Goal: Check status: Check status

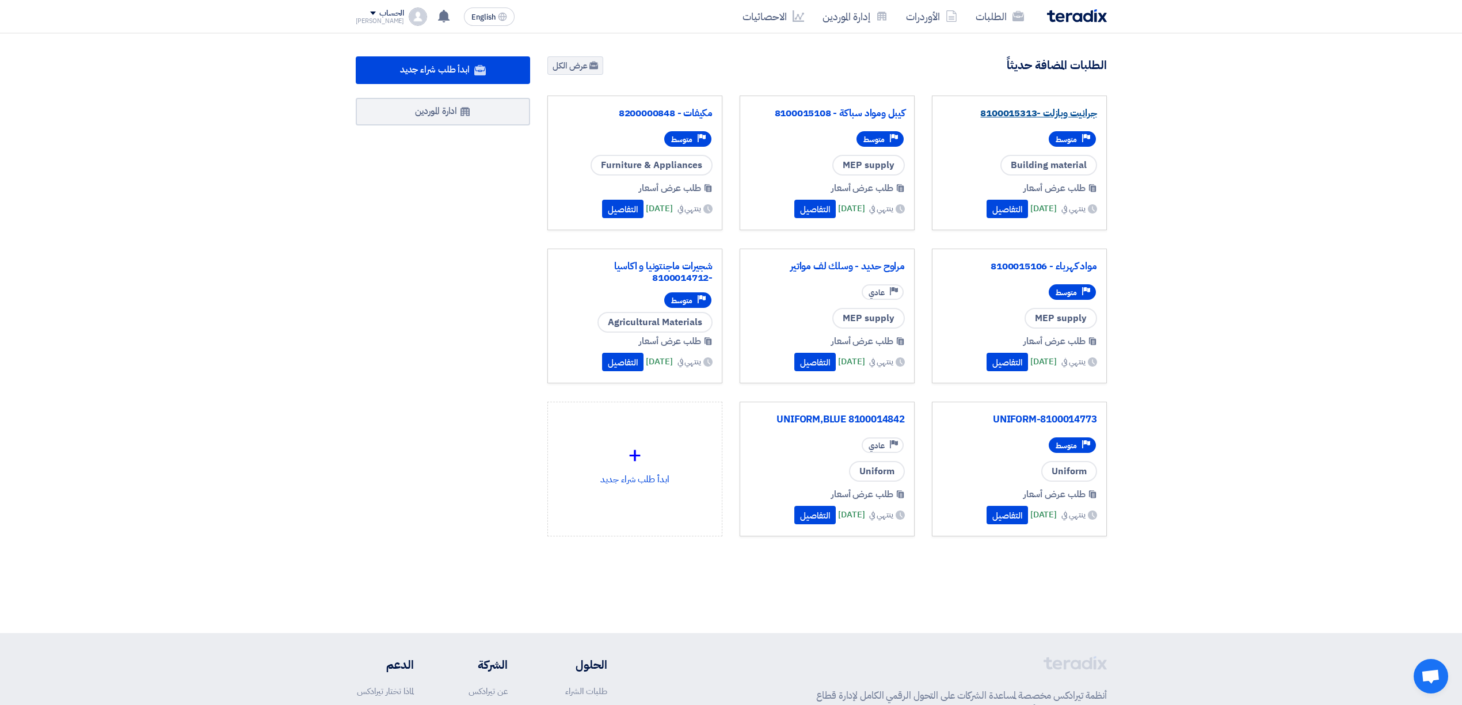
click at [1035, 116] on link "جرانيت وبازلت -8100015313" at bounding box center [1019, 114] width 155 height 12
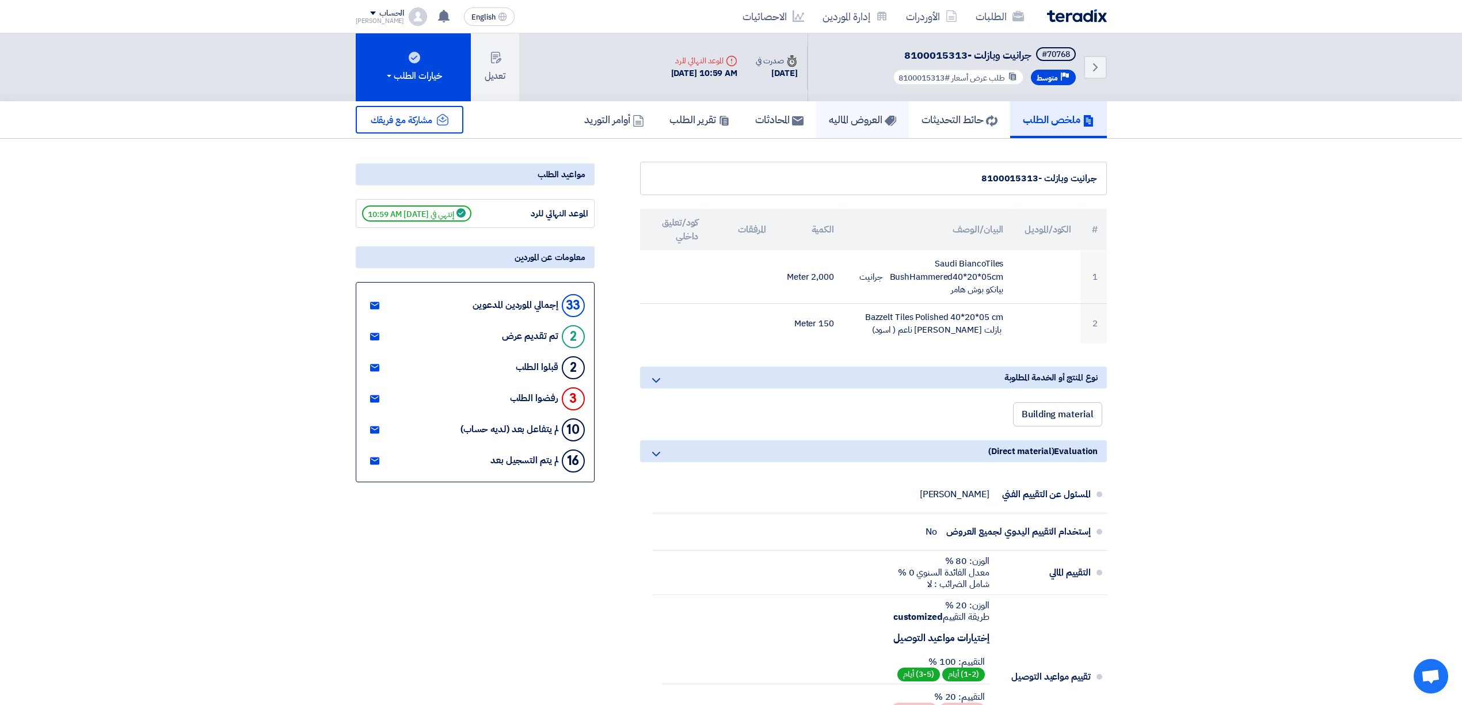
click at [845, 118] on h5 "العروض الماليه" at bounding box center [862, 119] width 67 height 13
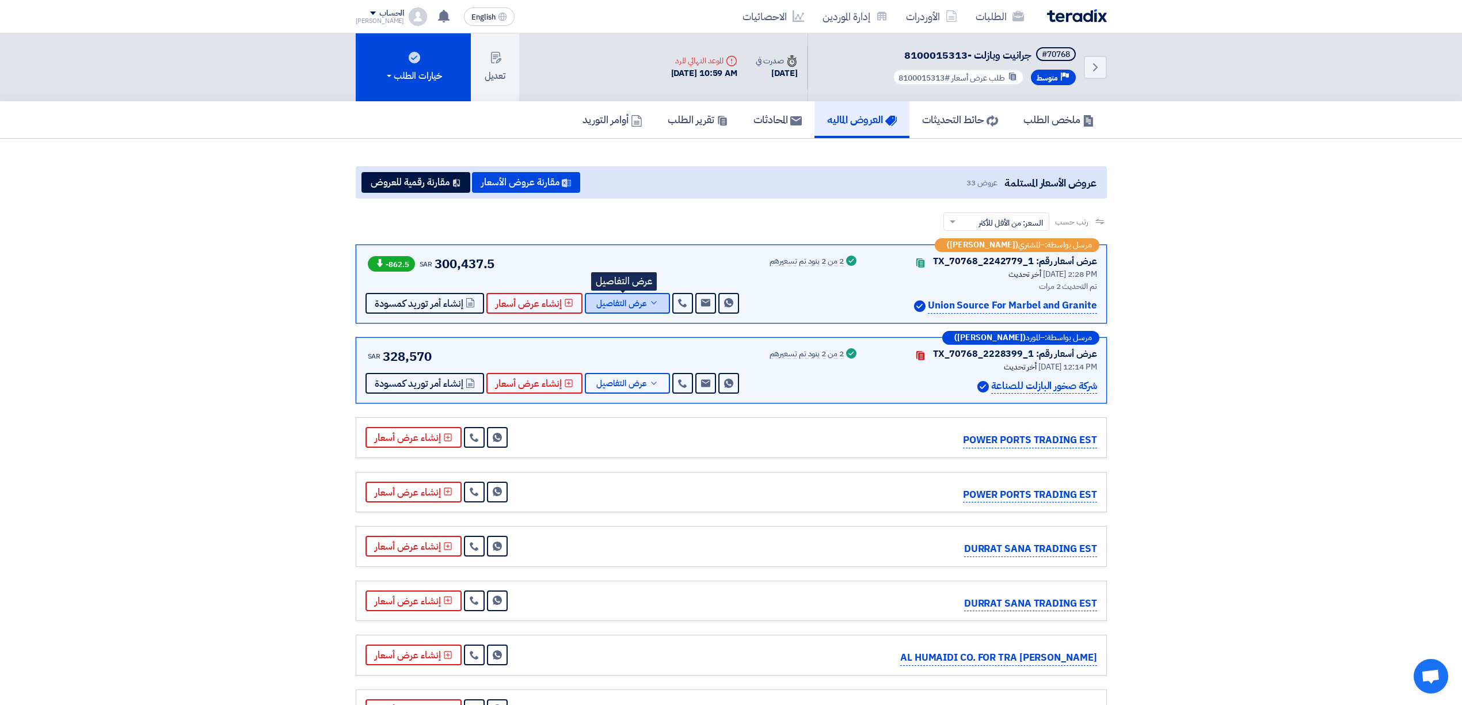
click at [637, 301] on span "عرض التفاصيل" at bounding box center [622, 303] width 51 height 9
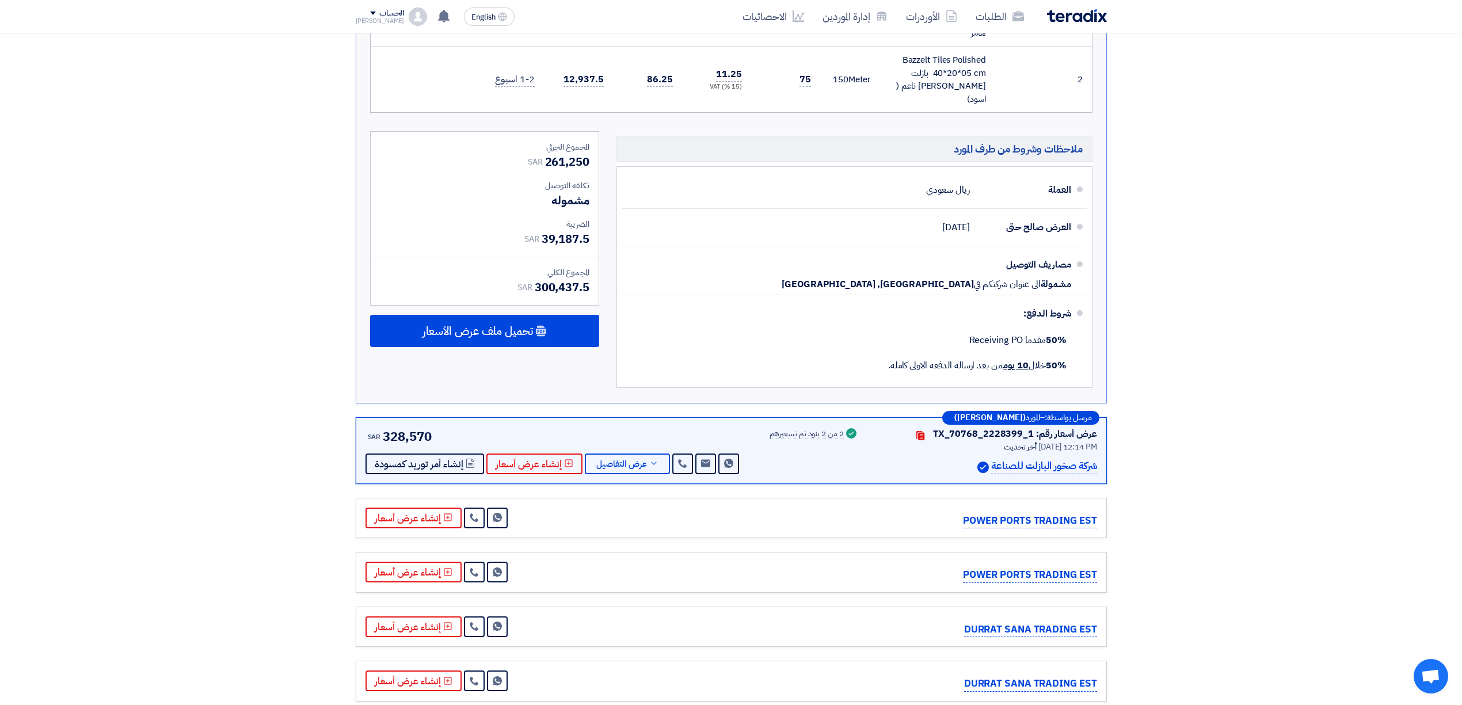
scroll to position [461, 0]
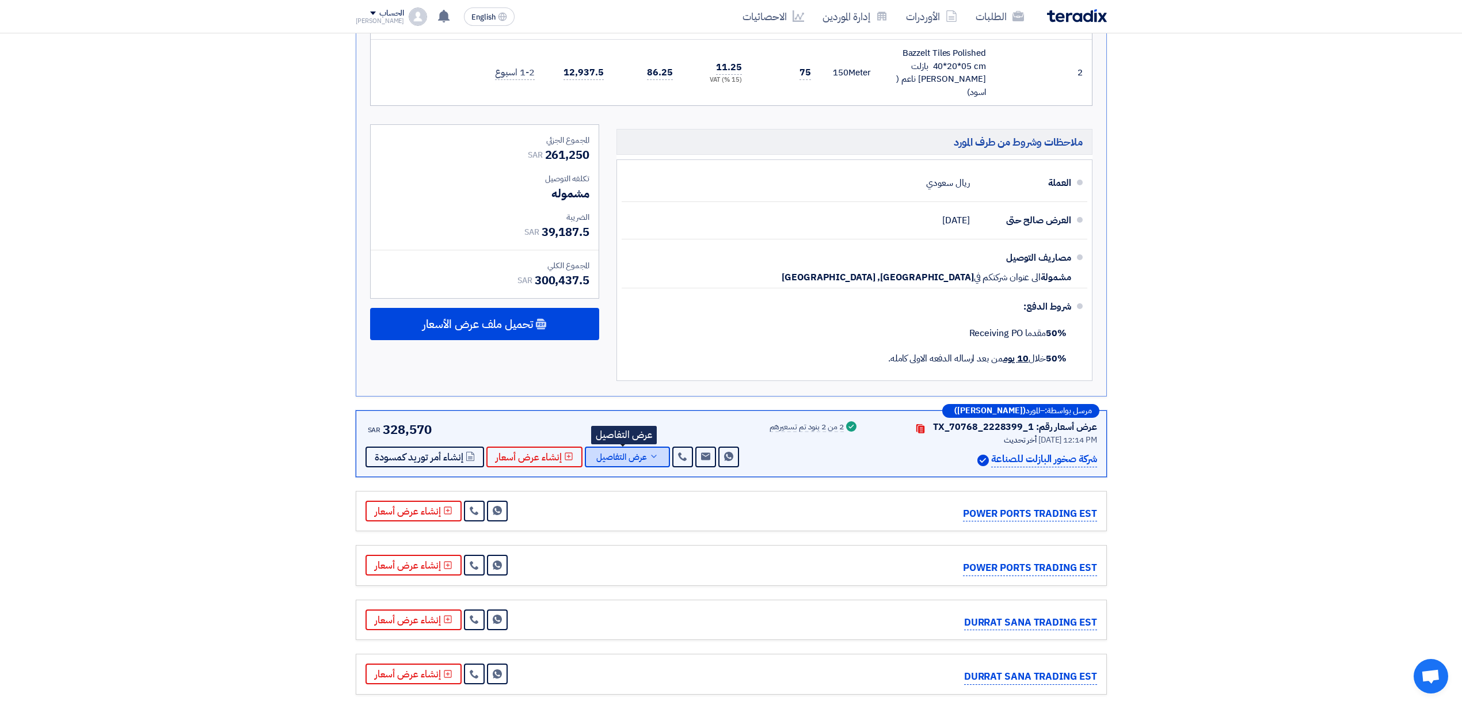
click at [605, 453] on span "عرض التفاصيل" at bounding box center [622, 457] width 51 height 9
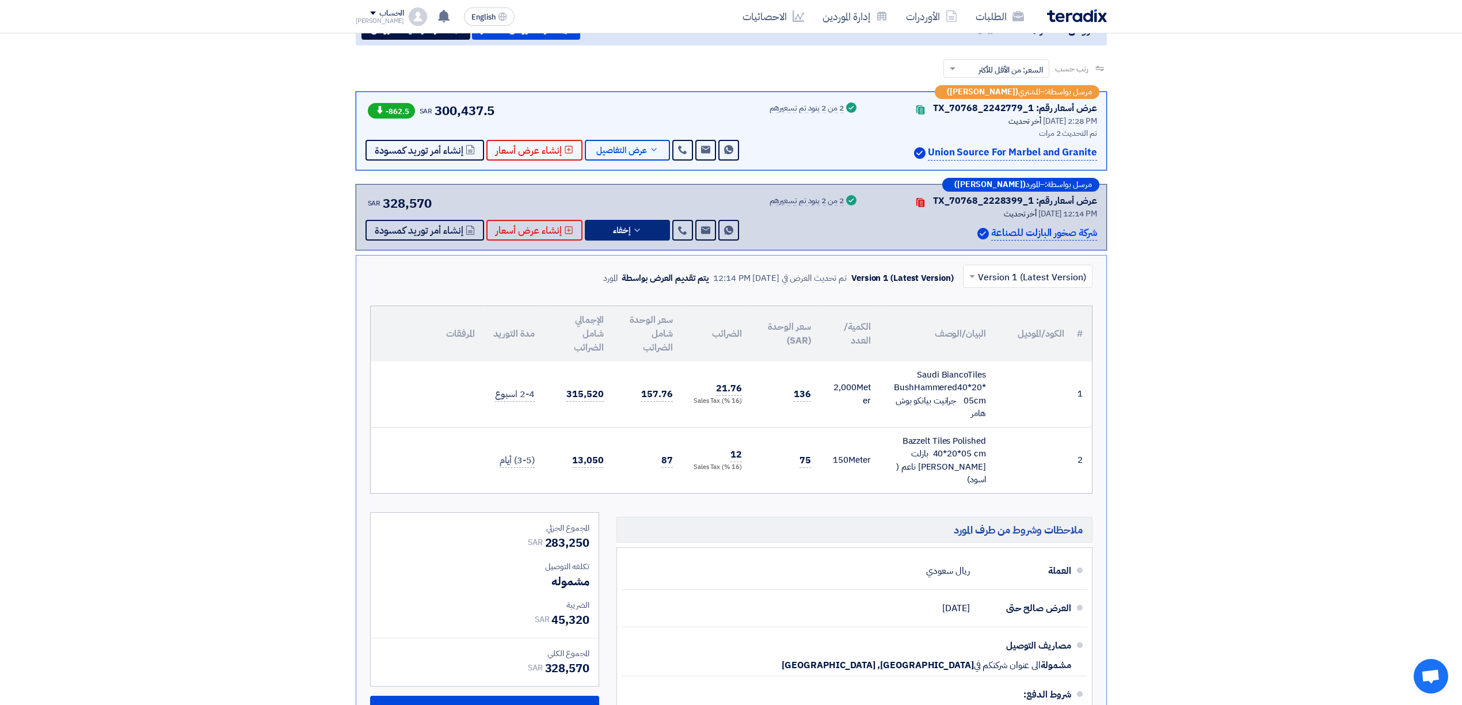
scroll to position [77, 0]
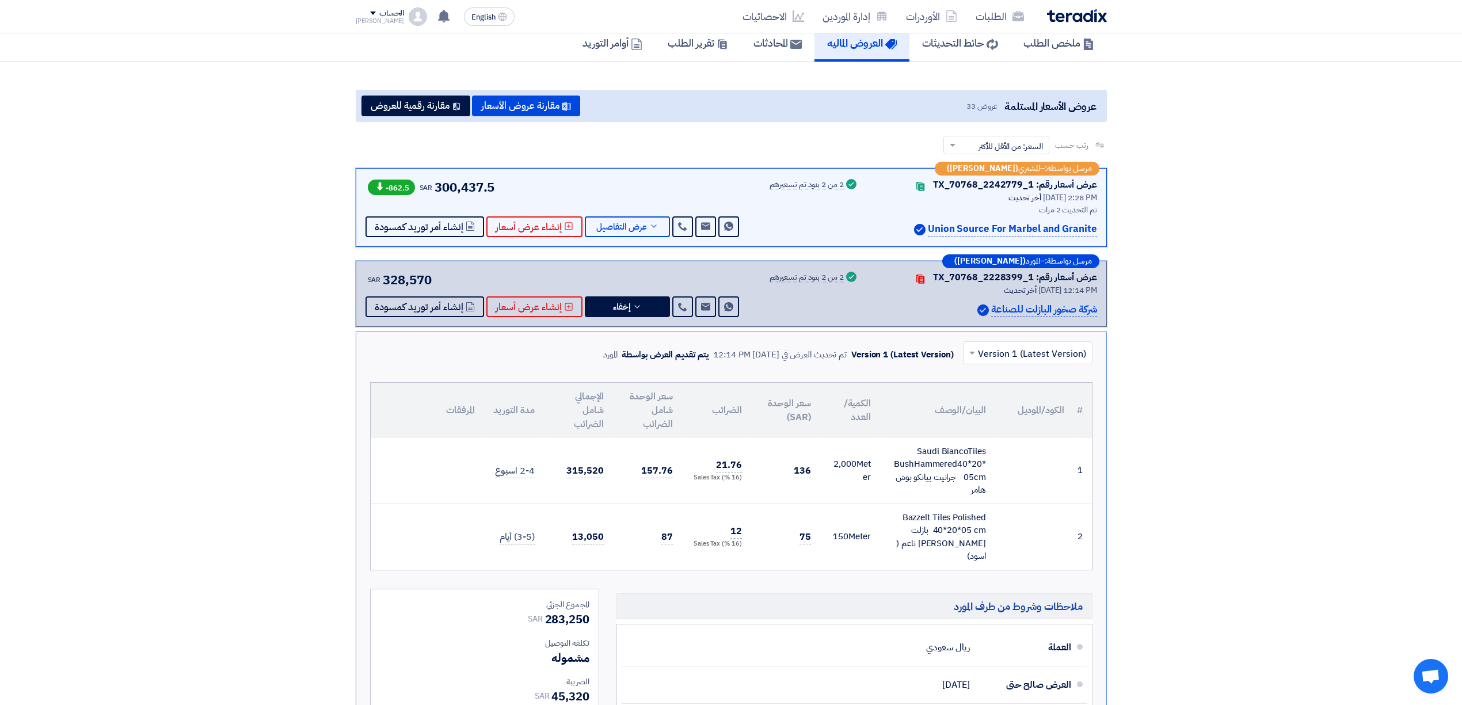
click at [438, 181] on span "300,437.5" at bounding box center [465, 187] width 60 height 19
click at [535, 181] on div "-862.5 SAR 300,437.5 Send Message Send Message" at bounding box center [554, 207] width 376 height 59
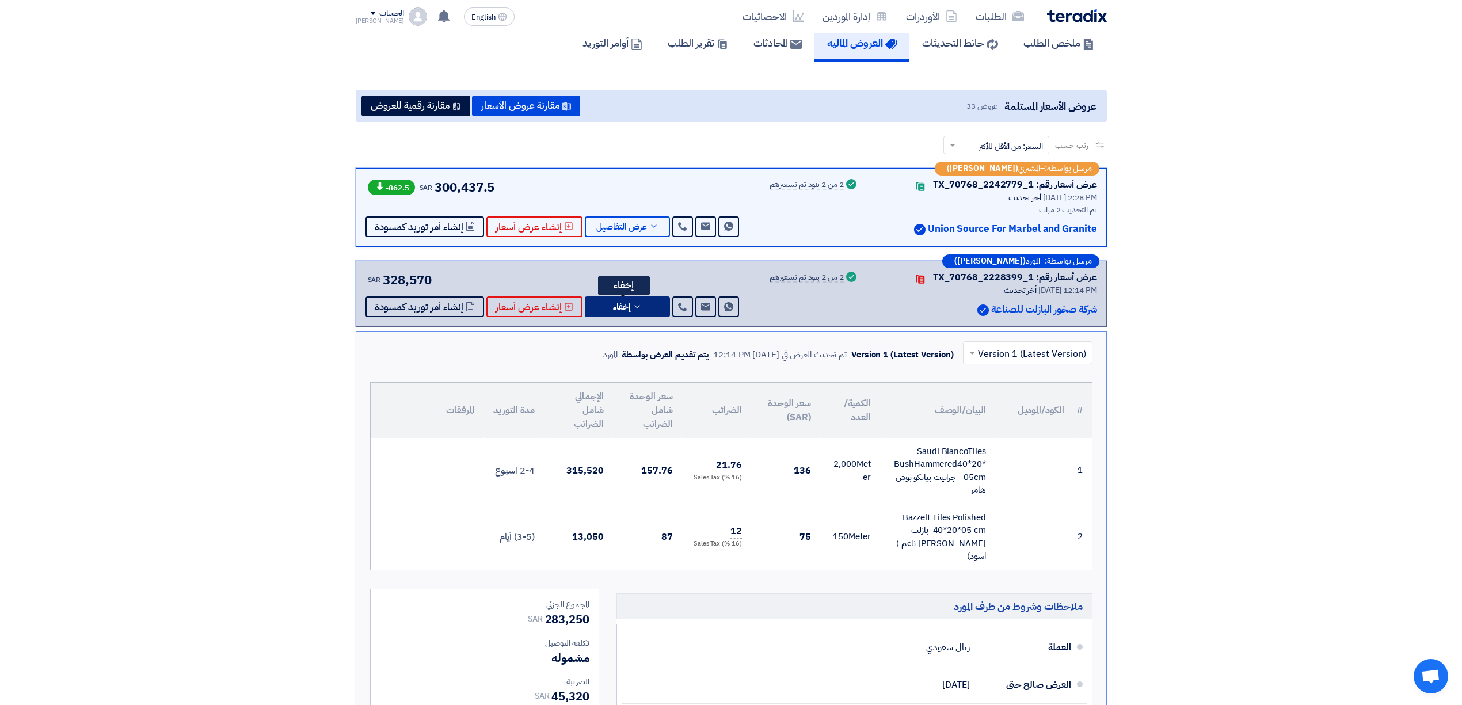
click at [608, 305] on button "إخفاء" at bounding box center [627, 307] width 85 height 21
